Goal: Task Accomplishment & Management: Manage account settings

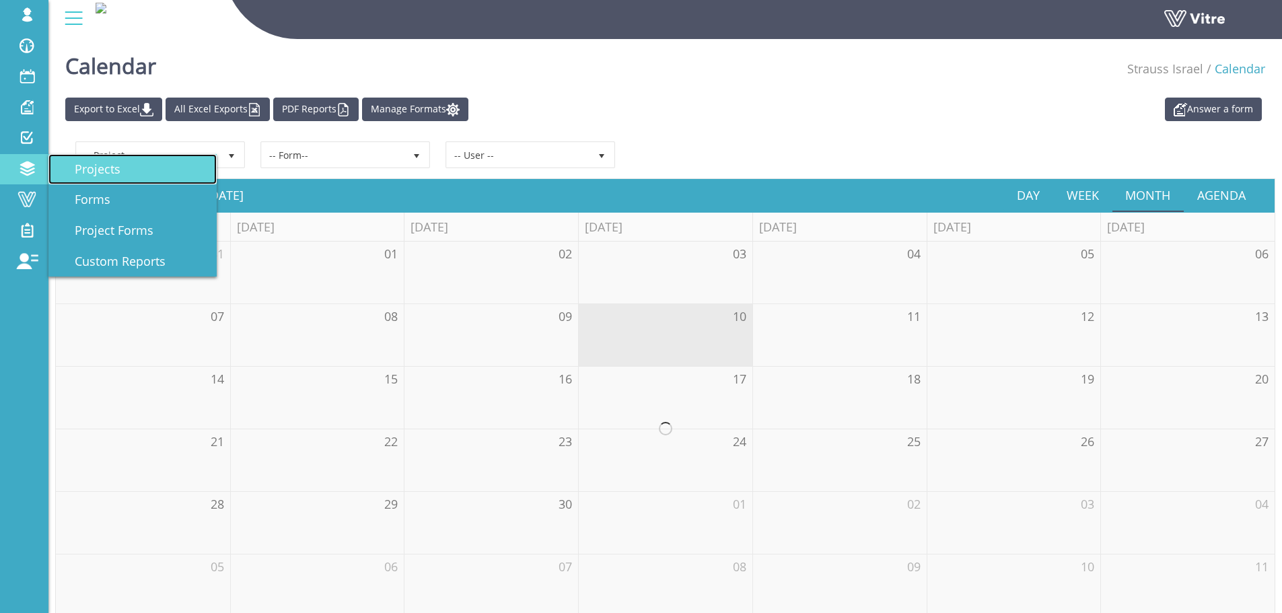
click at [131, 165] on link "Projects" at bounding box center [132, 169] width 168 height 31
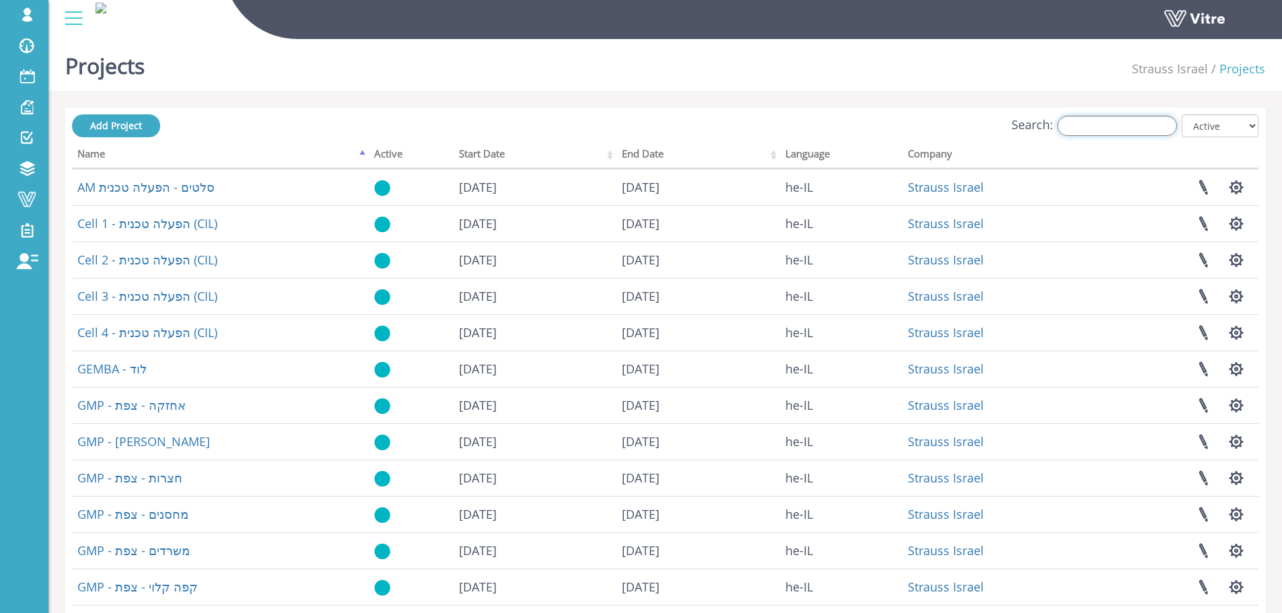
click at [1137, 128] on input "Search:" at bounding box center [1117, 126] width 120 height 20
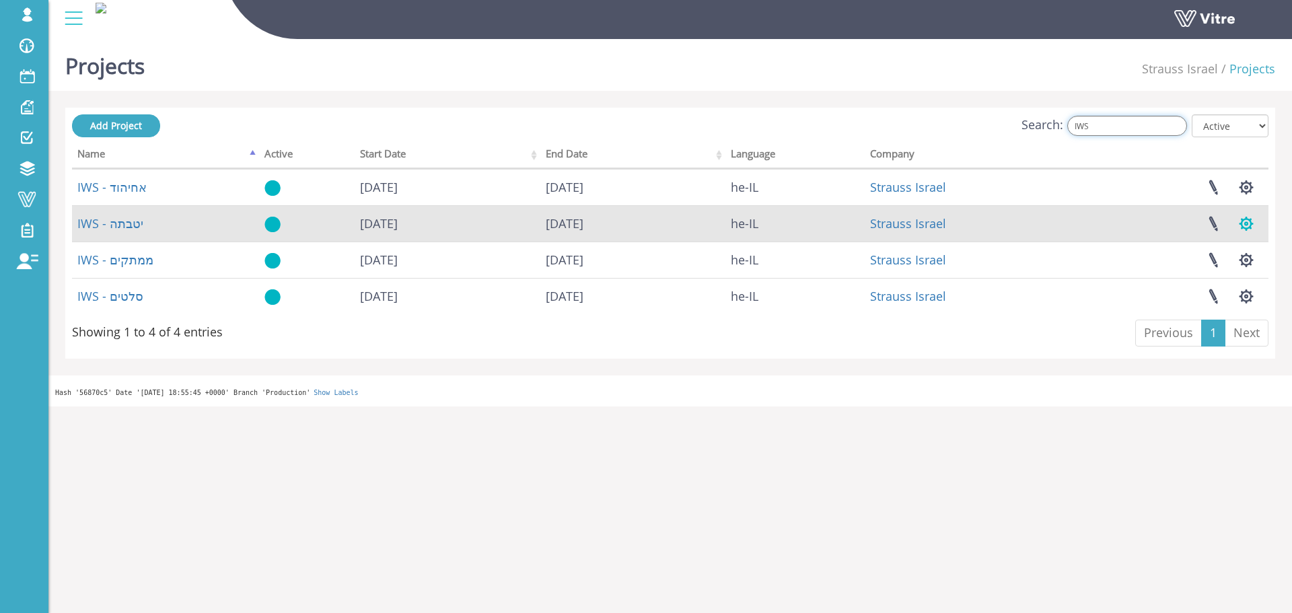
type input "IWS"
click at [1245, 227] on button "button" at bounding box center [1246, 224] width 34 height 36
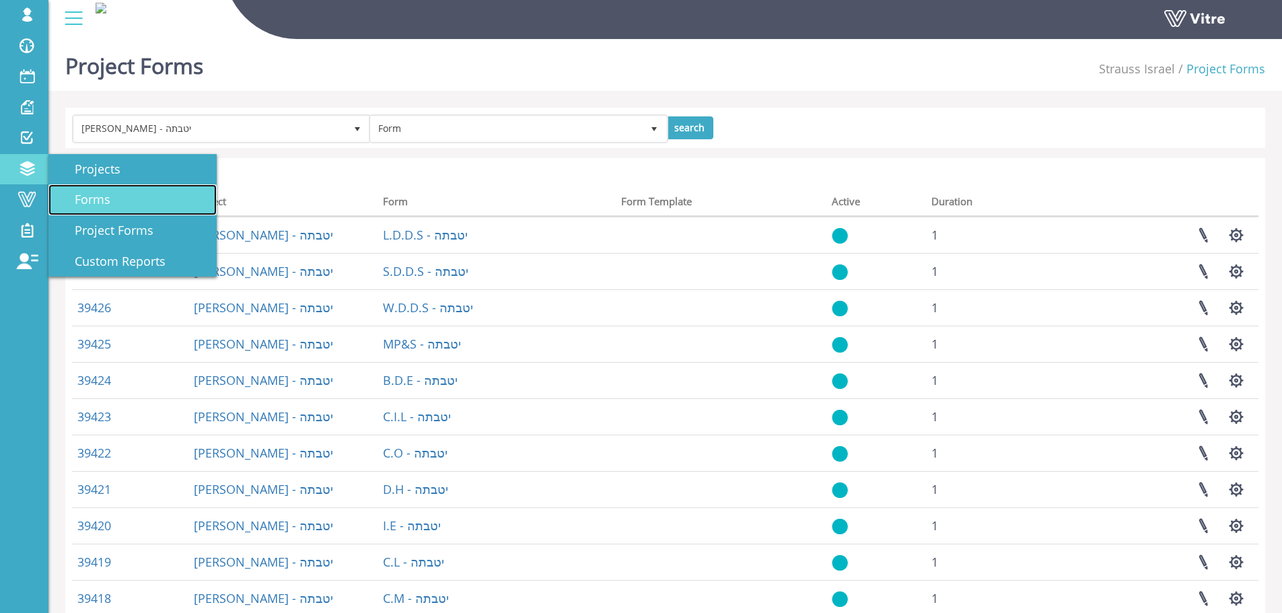
click at [96, 198] on span "Forms" at bounding box center [85, 199] width 52 height 16
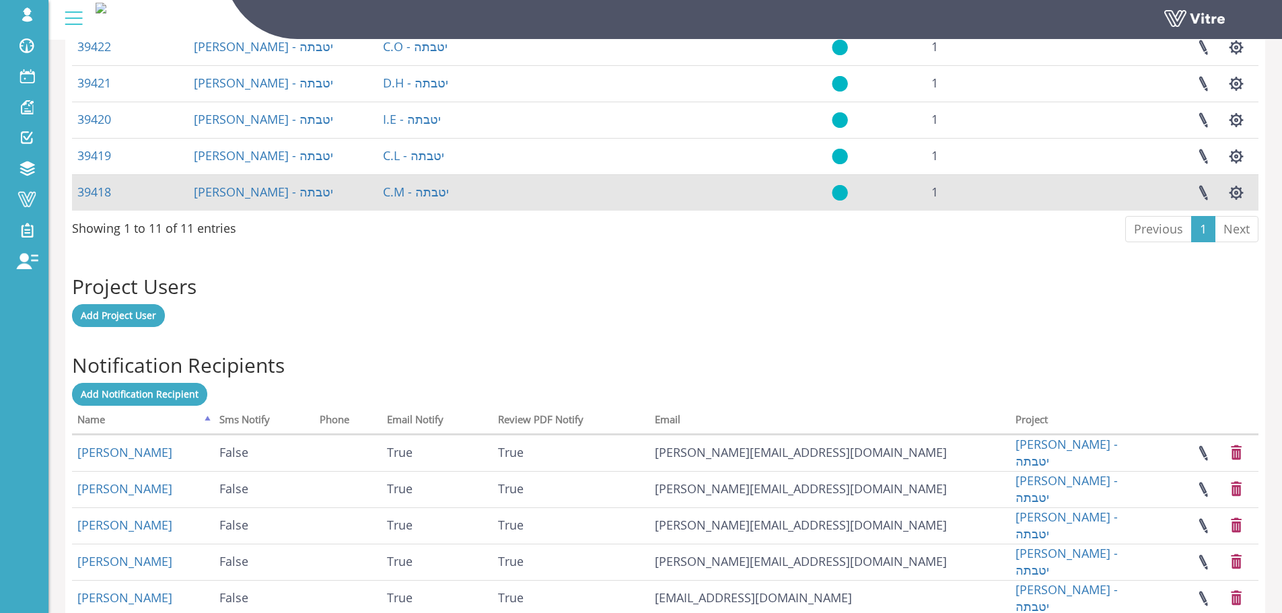
scroll to position [875, 0]
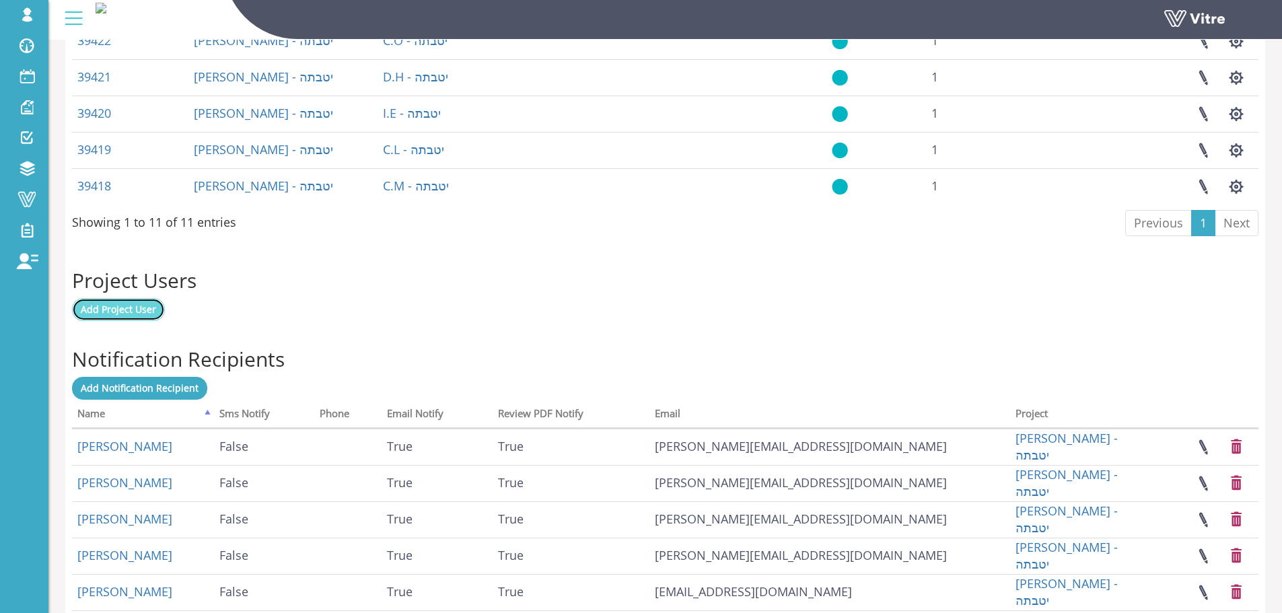
click at [131, 309] on span "Add Project User" at bounding box center [118, 309] width 75 height 13
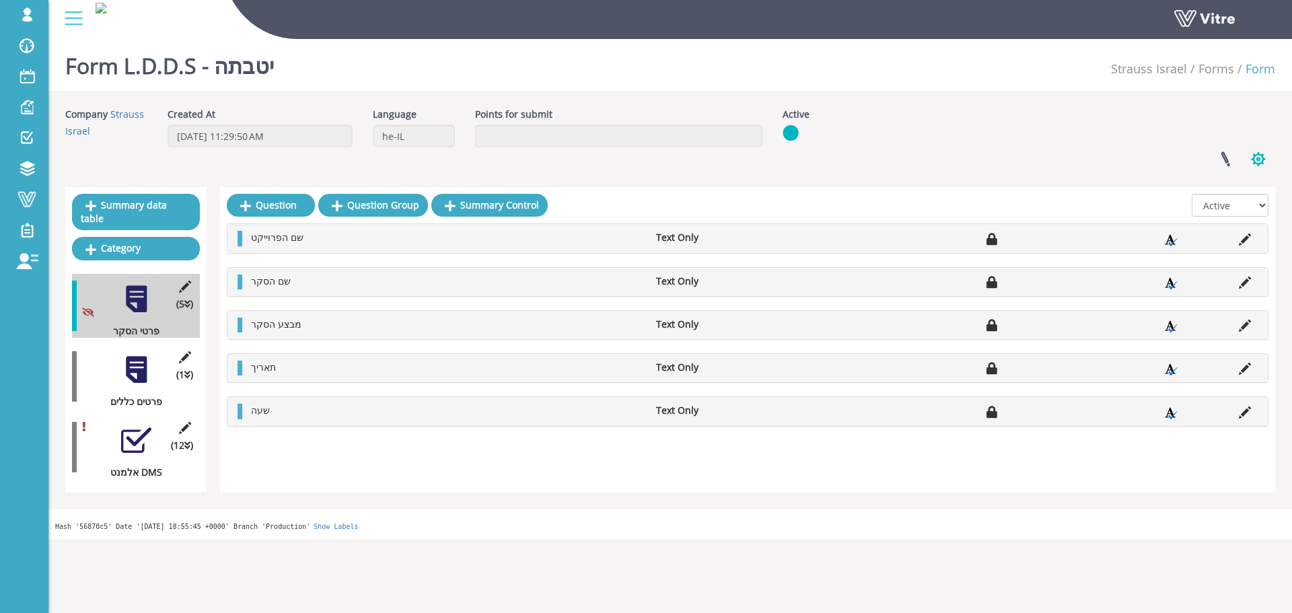
click at [1257, 162] on button "button" at bounding box center [1258, 159] width 34 height 36
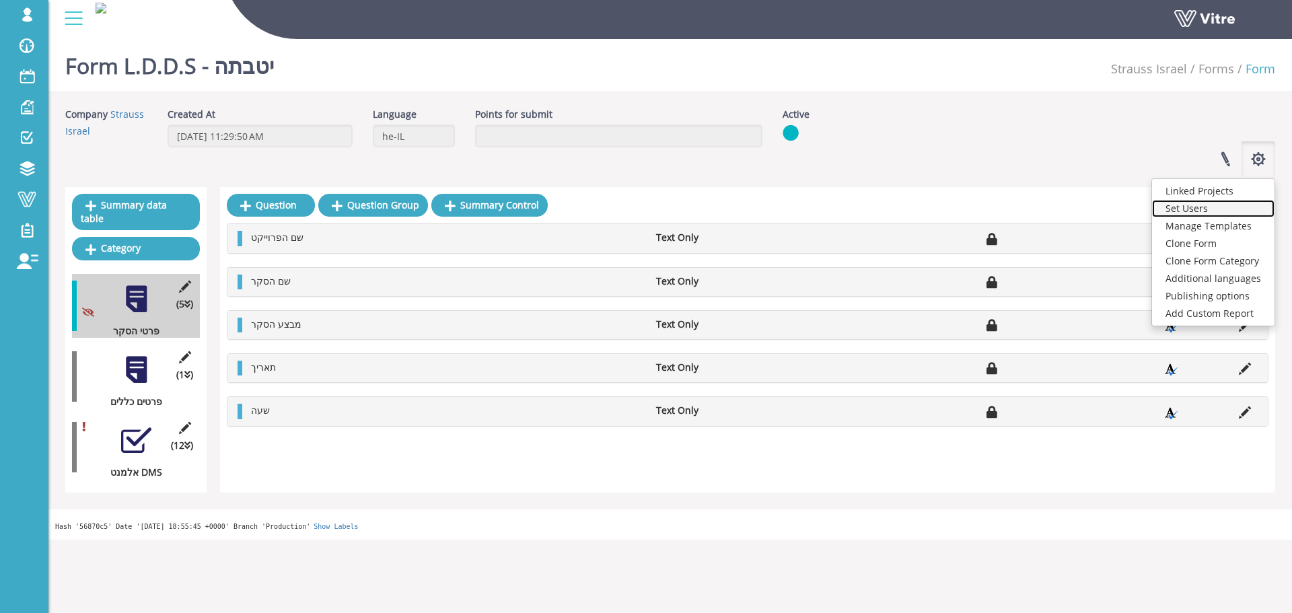
click at [1198, 208] on link "Set Users" at bounding box center [1213, 208] width 122 height 17
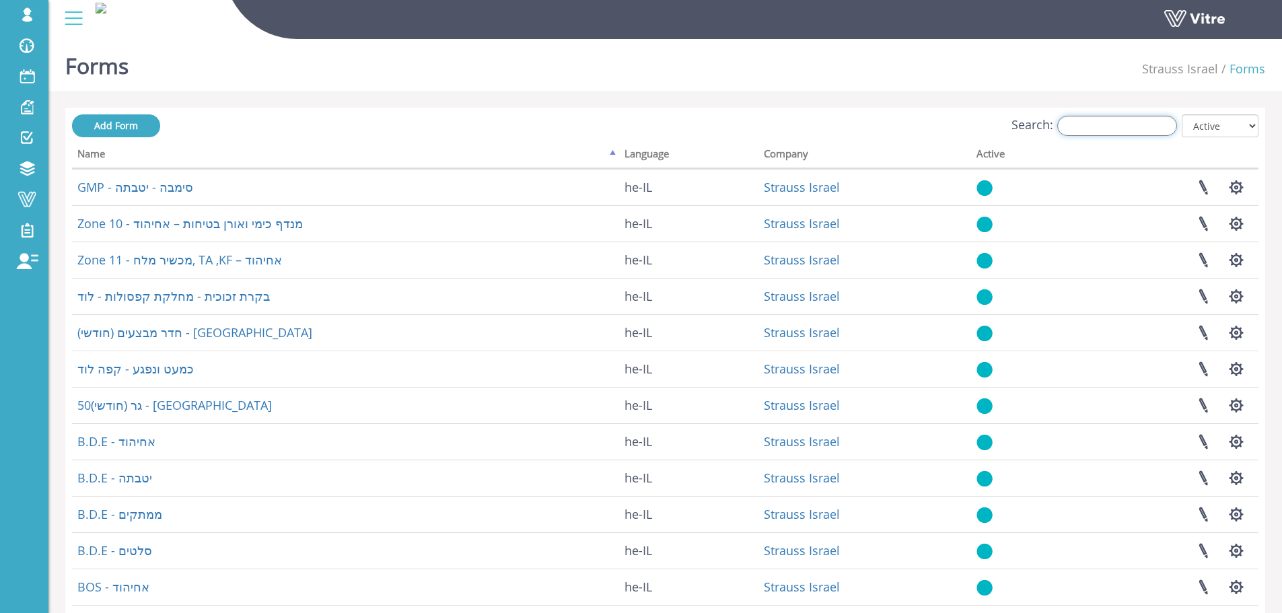
click at [1100, 126] on input "Search:" at bounding box center [1117, 126] width 120 height 20
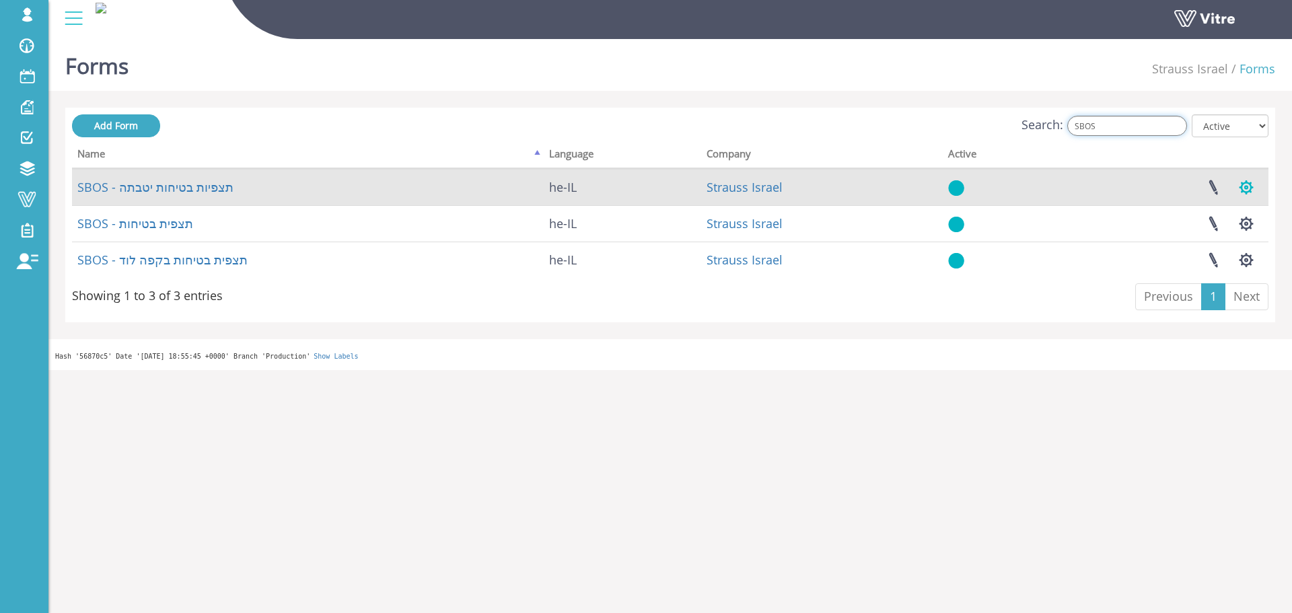
type input "SBOS"
click at [1246, 191] on button "button" at bounding box center [1246, 188] width 34 height 36
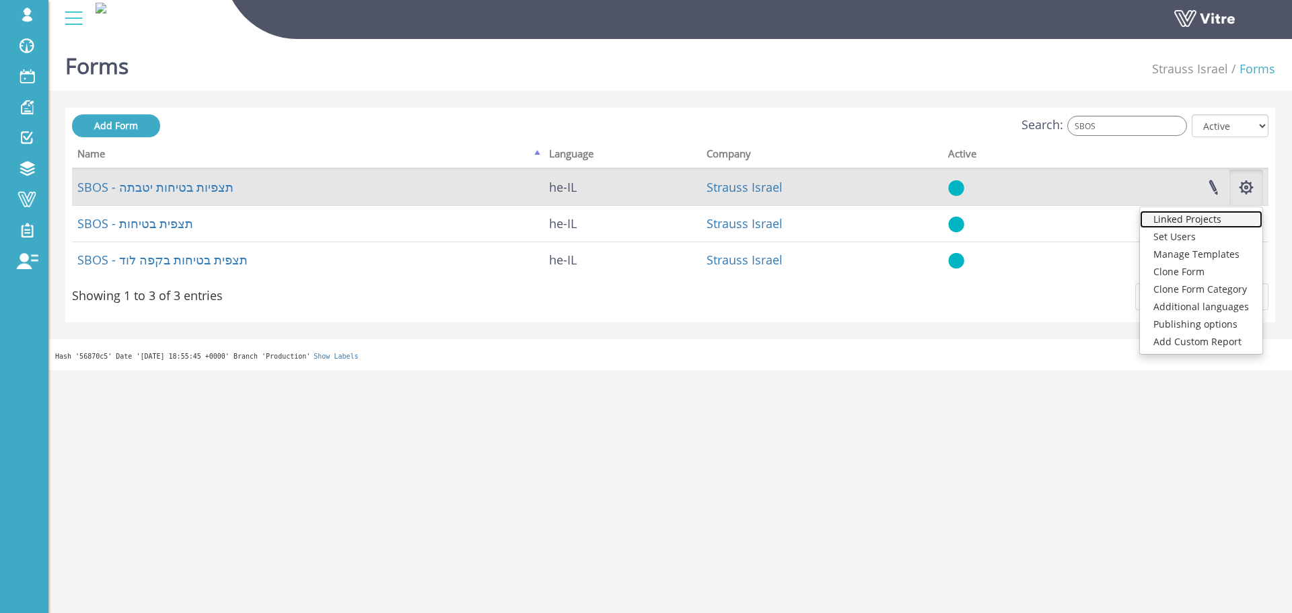
click at [1205, 219] on link "Linked Projects" at bounding box center [1201, 219] width 122 height 17
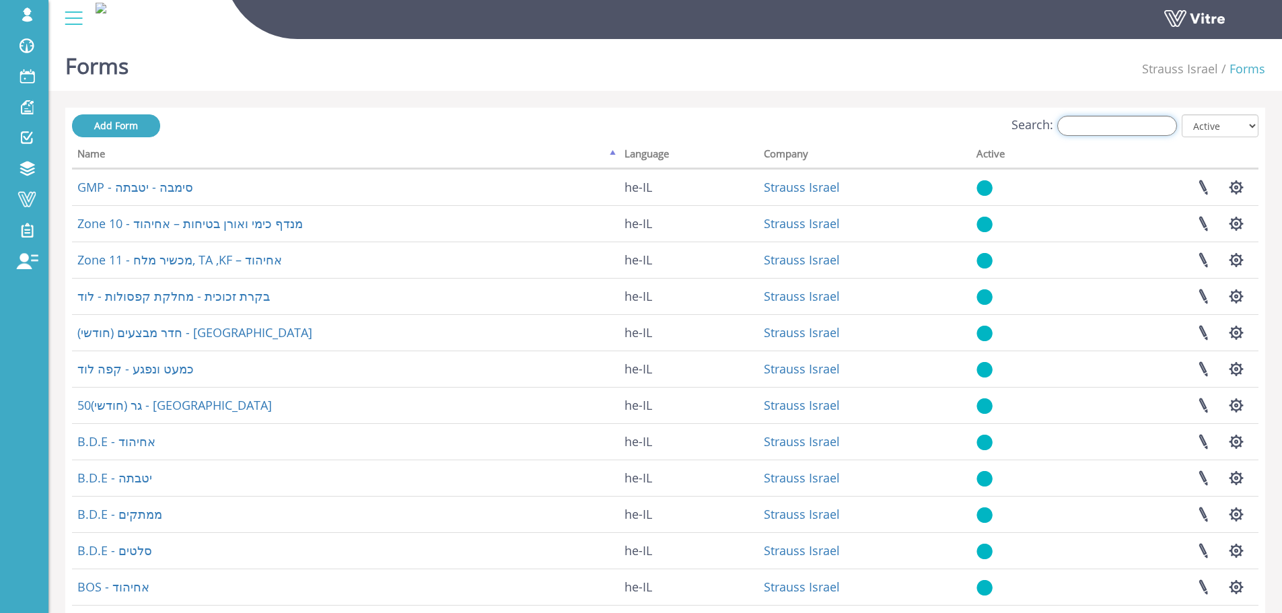
click at [1133, 122] on input "Search:" at bounding box center [1117, 126] width 120 height 20
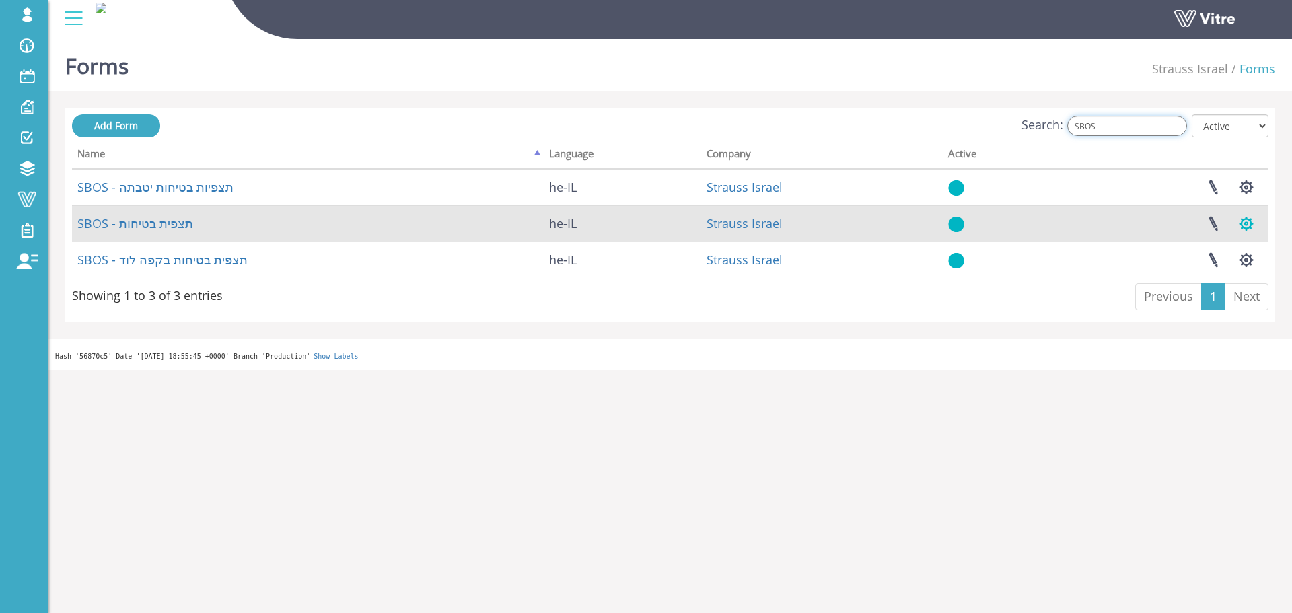
type input "SBOS"
click at [1248, 225] on button "button" at bounding box center [1246, 224] width 34 height 36
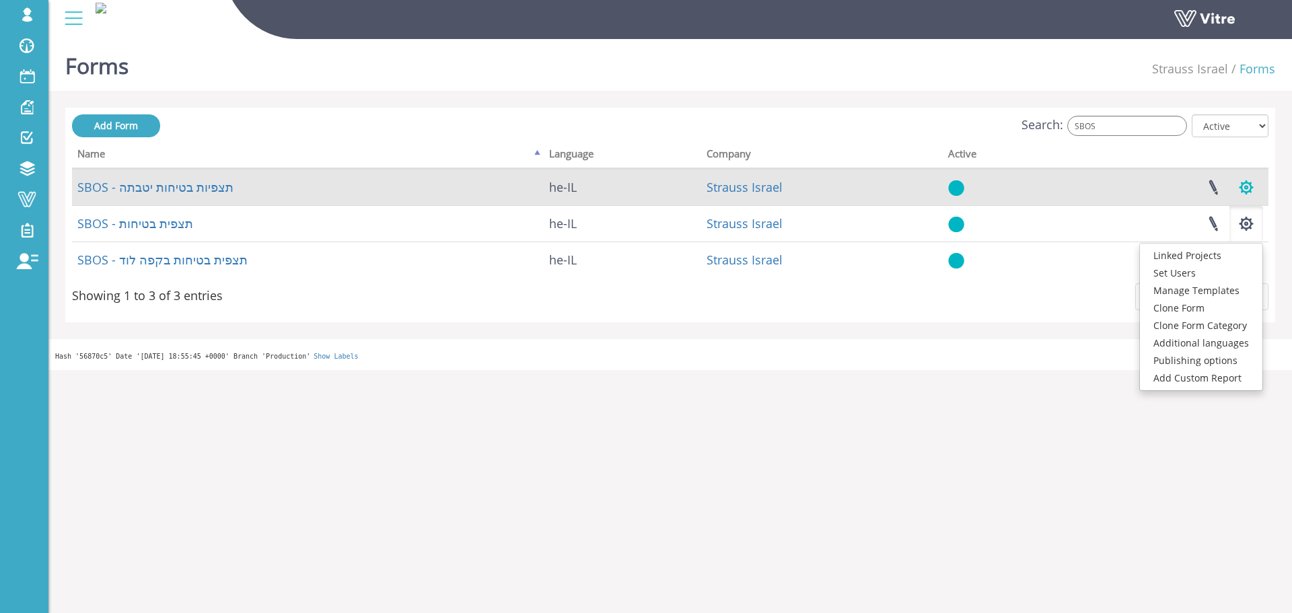
click at [1245, 182] on button "button" at bounding box center [1246, 188] width 34 height 36
click at [1250, 191] on button "button" at bounding box center [1246, 188] width 34 height 36
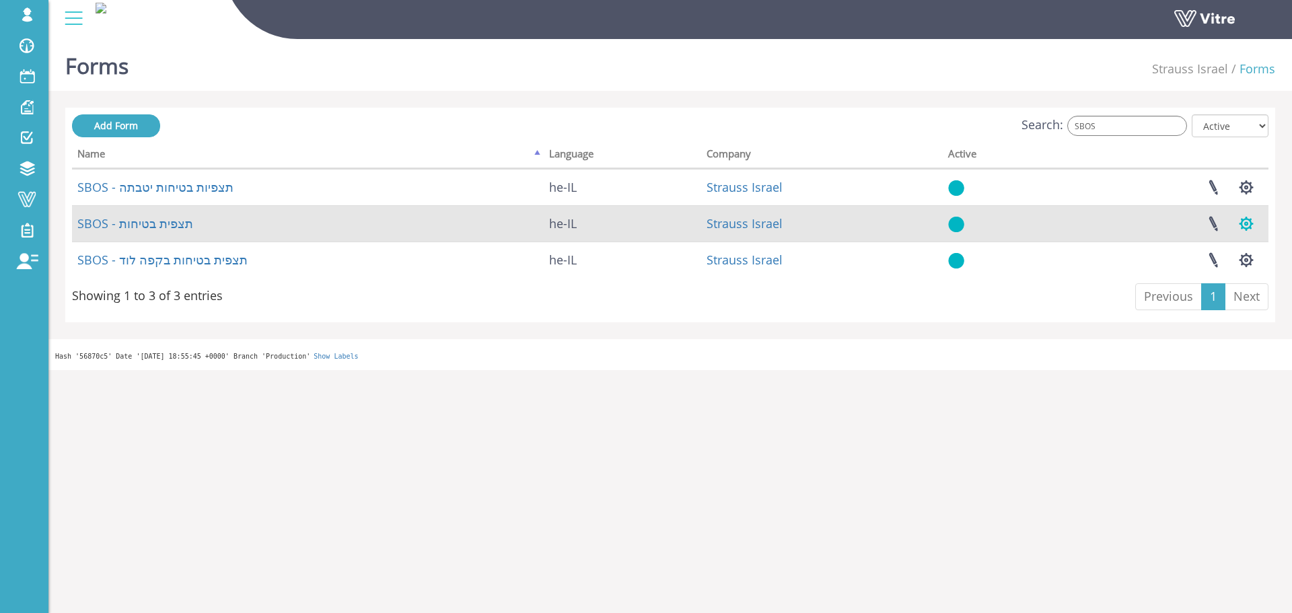
click at [1246, 226] on button "button" at bounding box center [1246, 224] width 34 height 36
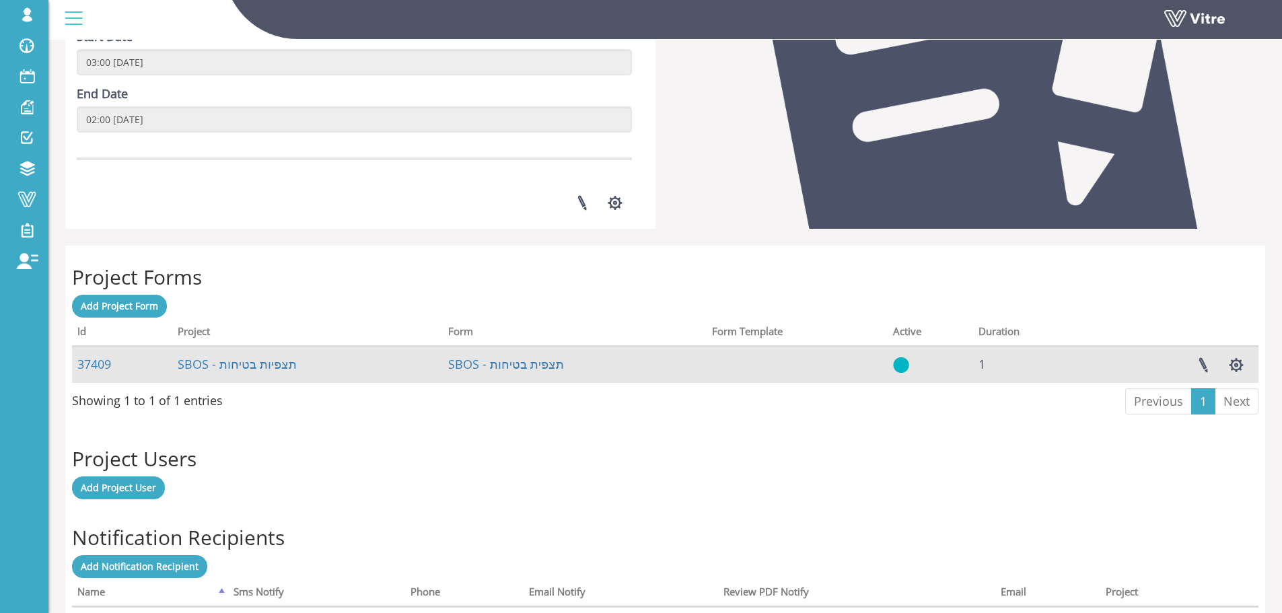
scroll to position [404, 0]
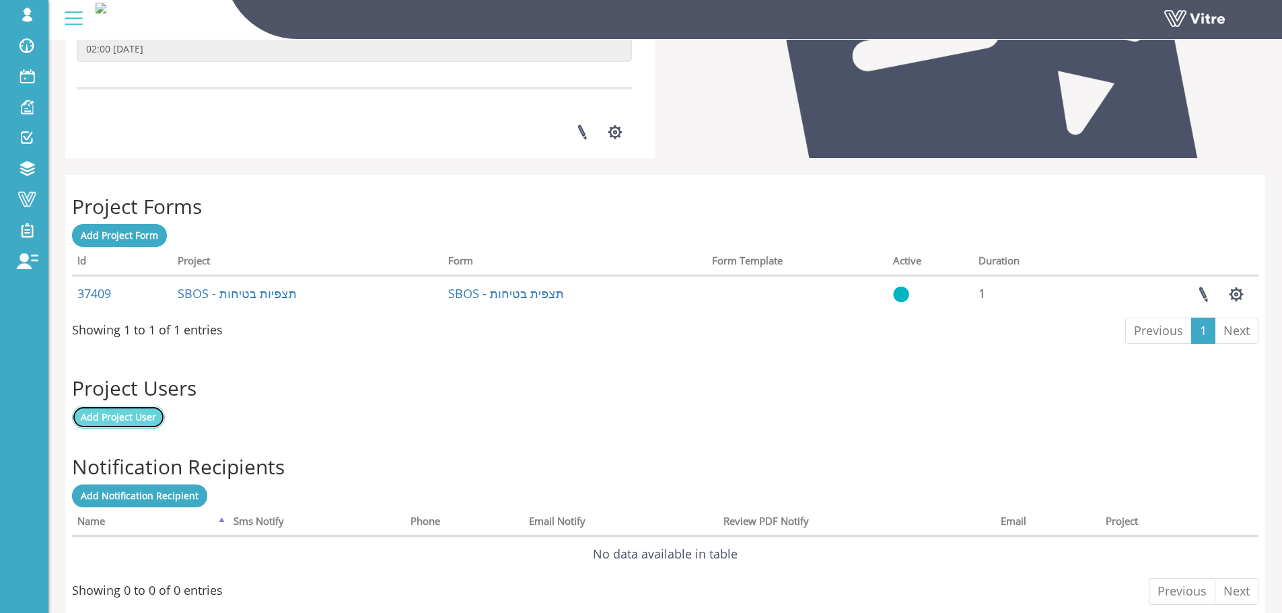
click at [141, 417] on span "Add Project User" at bounding box center [118, 416] width 75 height 13
